Goal: Transaction & Acquisition: Purchase product/service

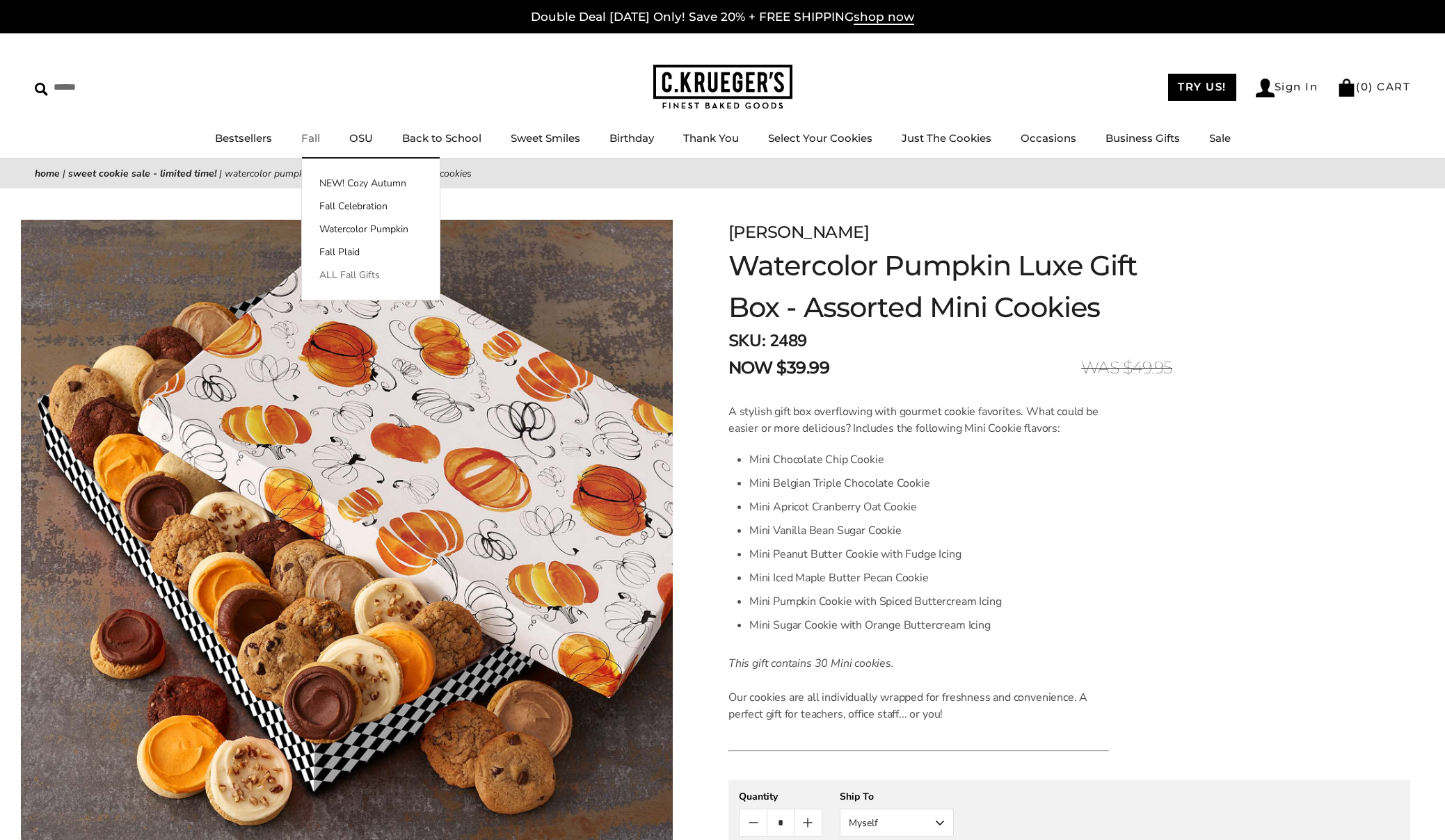
click at [354, 274] on link "ALL Fall Gifts" at bounding box center [371, 275] width 137 height 14
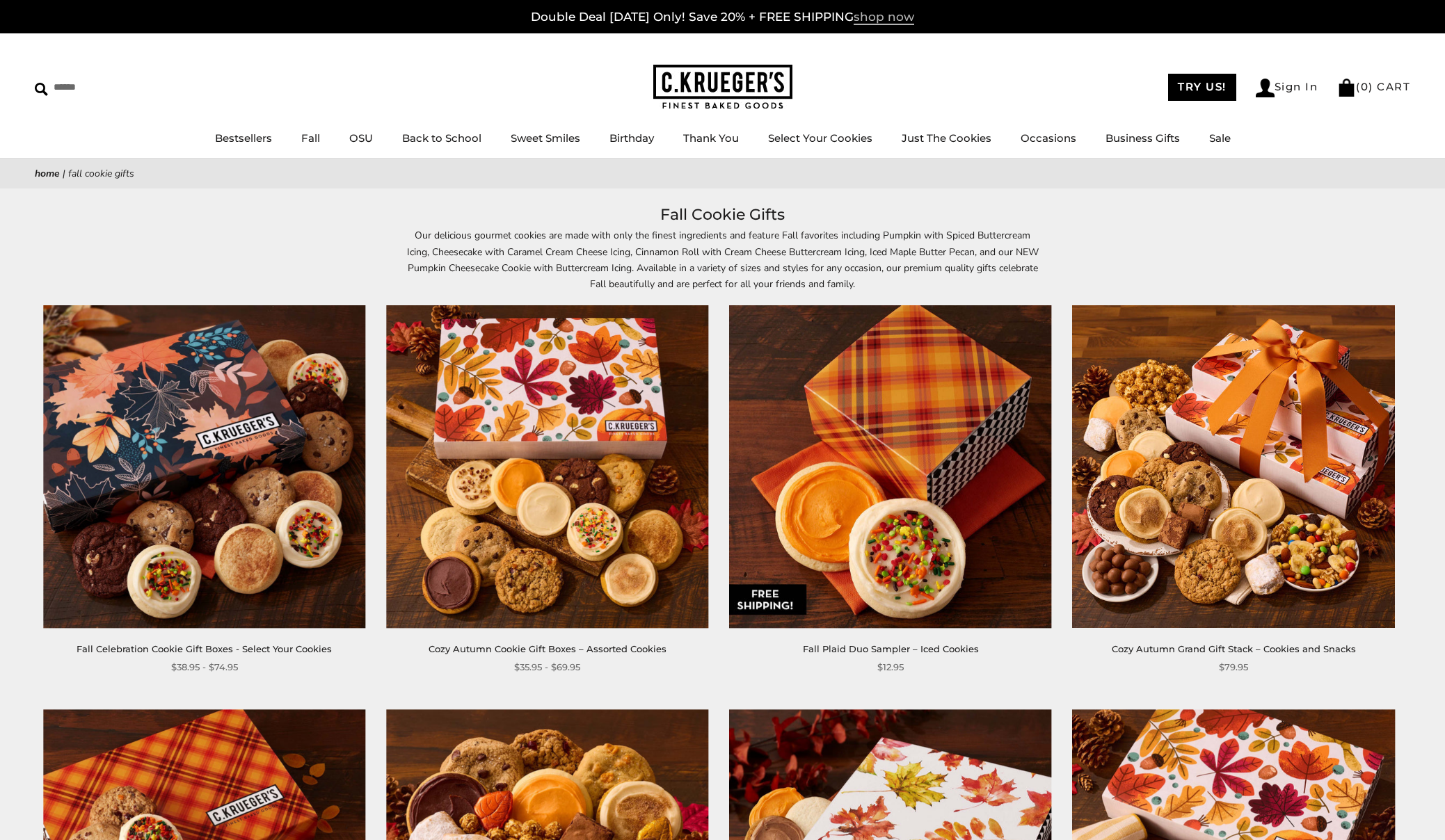
click at [900, 18] on span "shop now" at bounding box center [884, 18] width 60 height 15
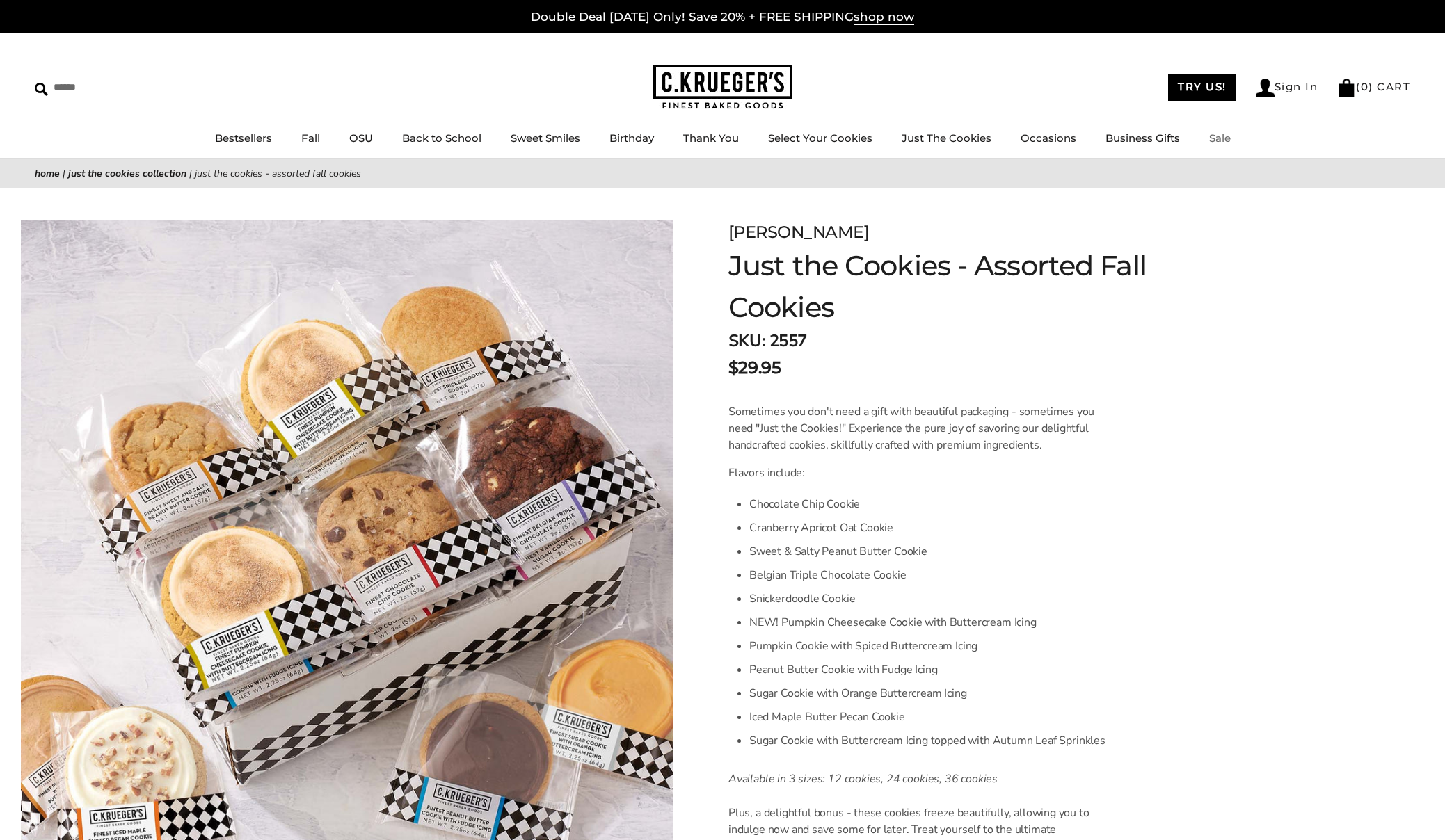
click at [1216, 136] on link "Sale" at bounding box center [1220, 137] width 21 height 13
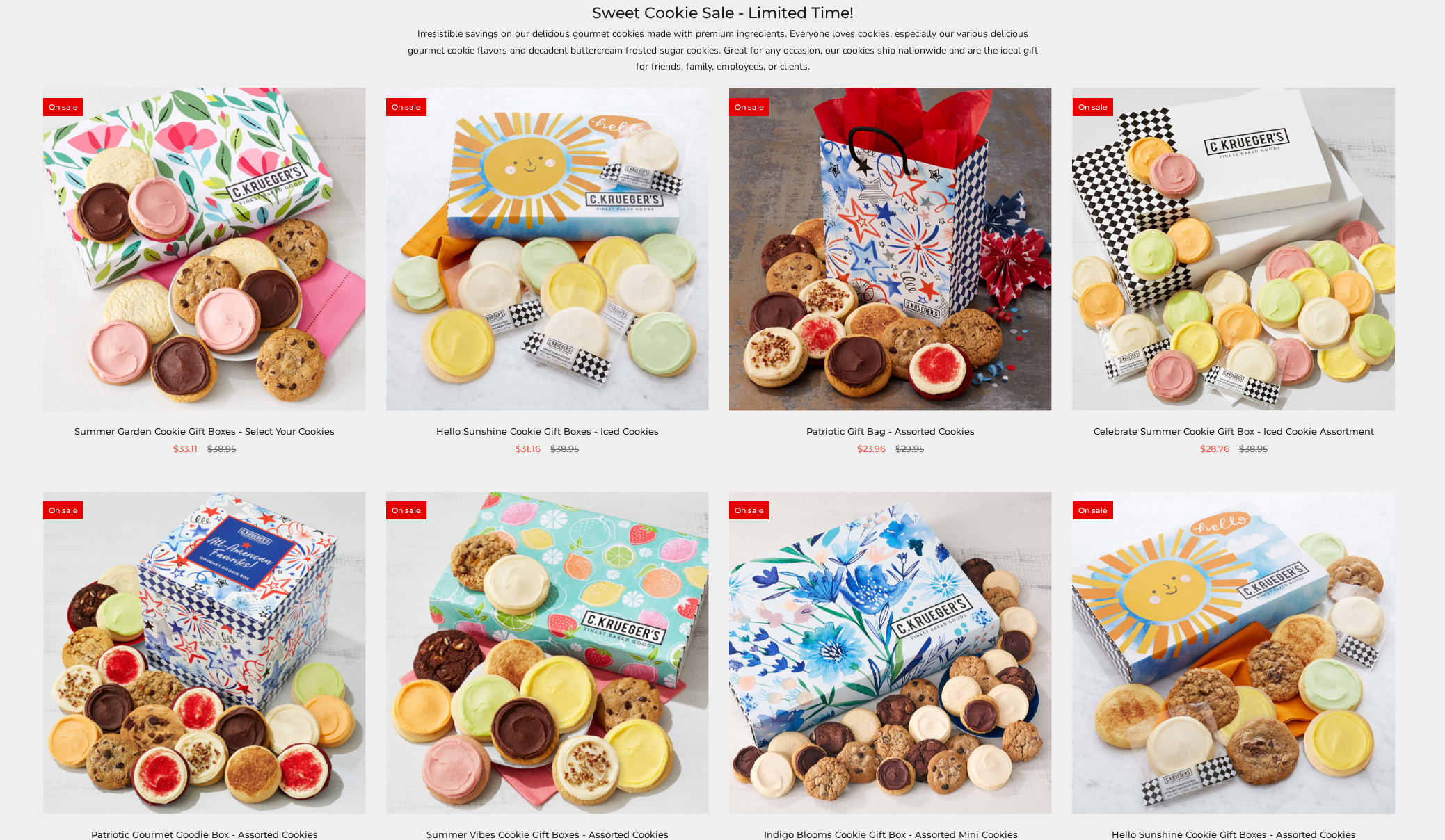
scroll to position [417, 0]
